Goal: Navigation & Orientation: Go to known website

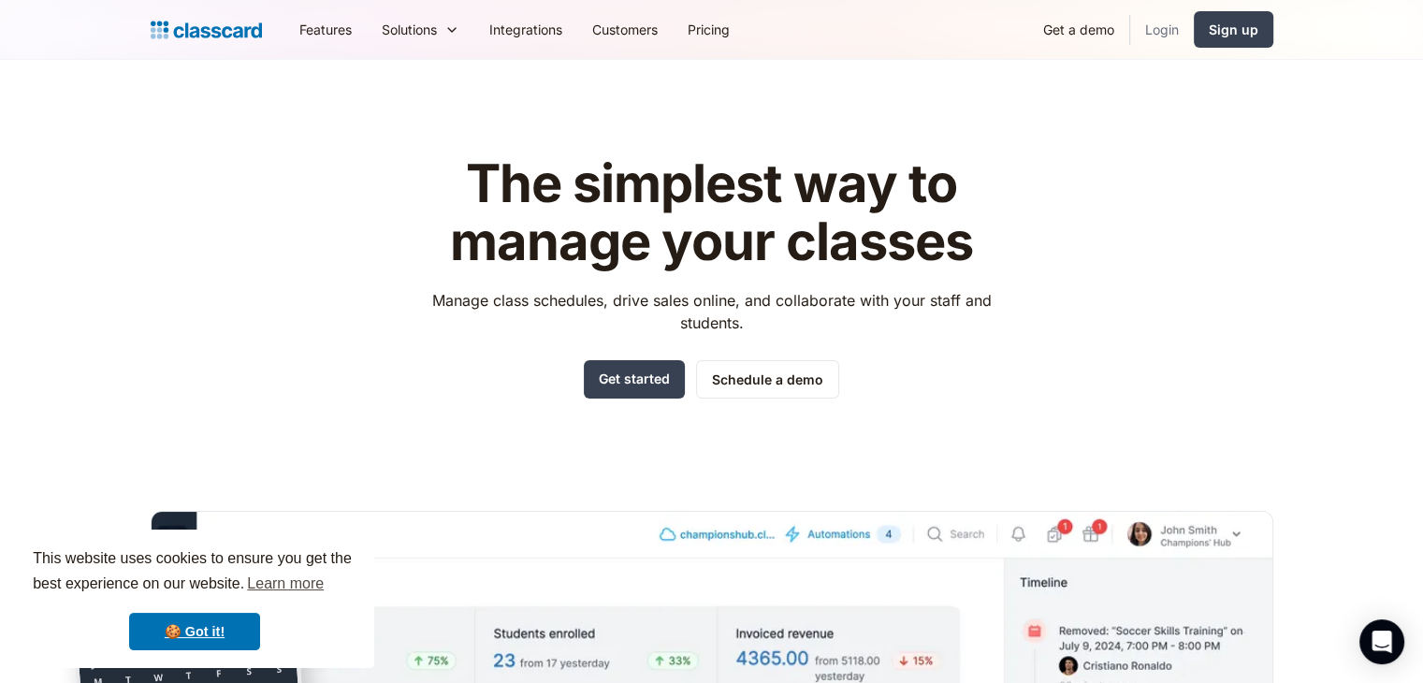
click at [1170, 27] on link "Login" at bounding box center [1163, 29] width 64 height 42
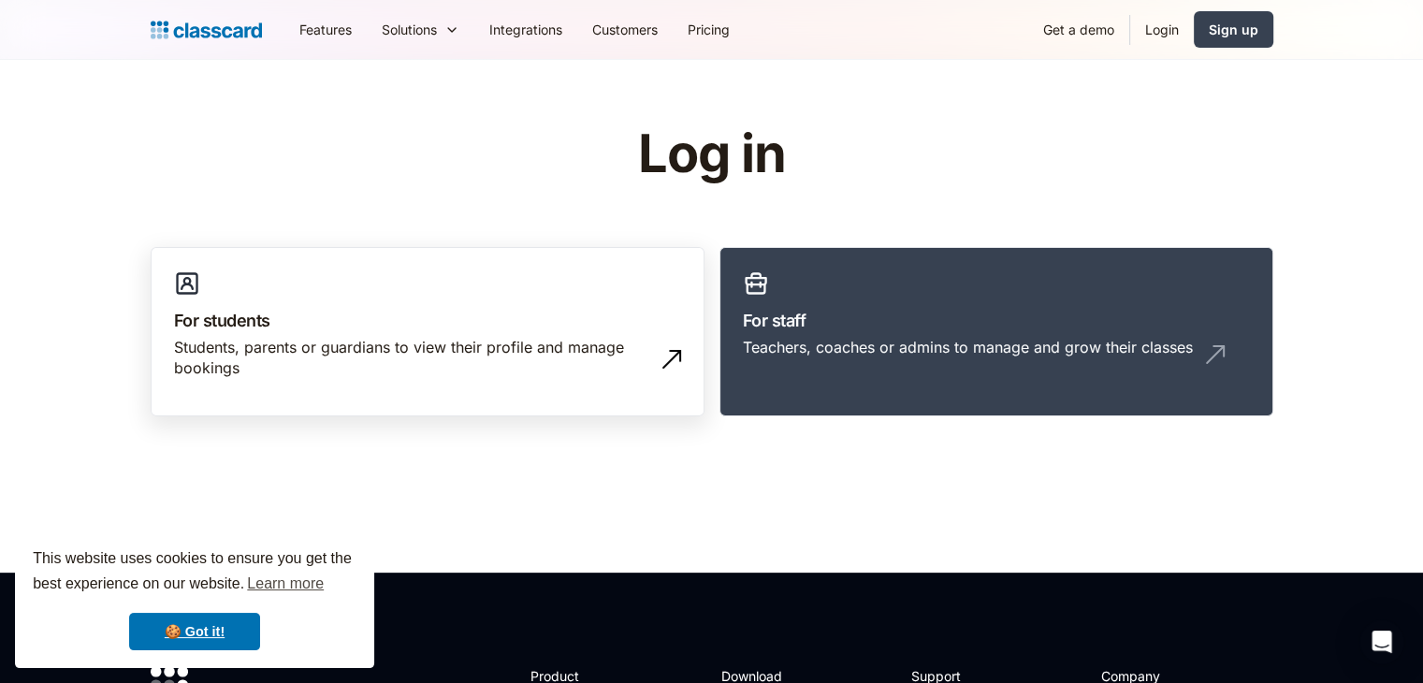
click at [358, 353] on div "Students, parents or guardians to view their profile and manage bookings" at bounding box center [409, 358] width 470 height 42
